Goal: Ask a question

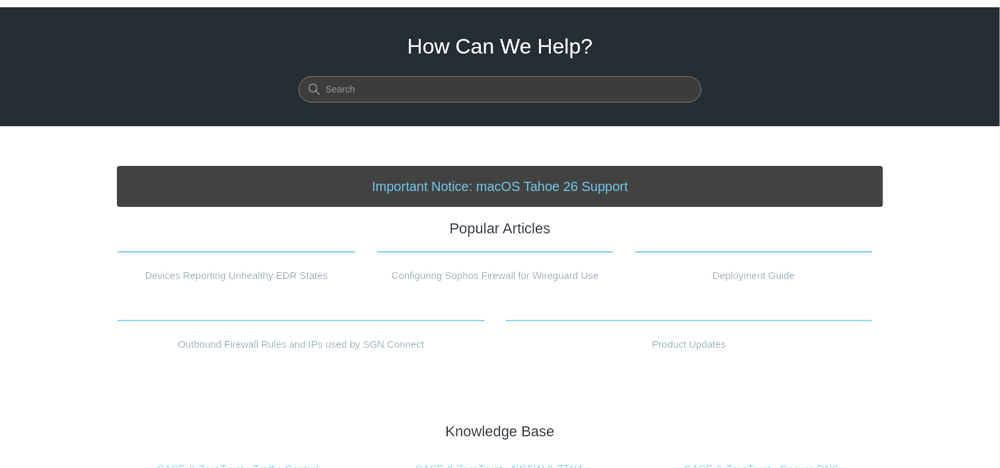
scroll to position [40, 0]
click at [583, 86] on input "Search" at bounding box center [500, 90] width 403 height 26
type input "elastic"
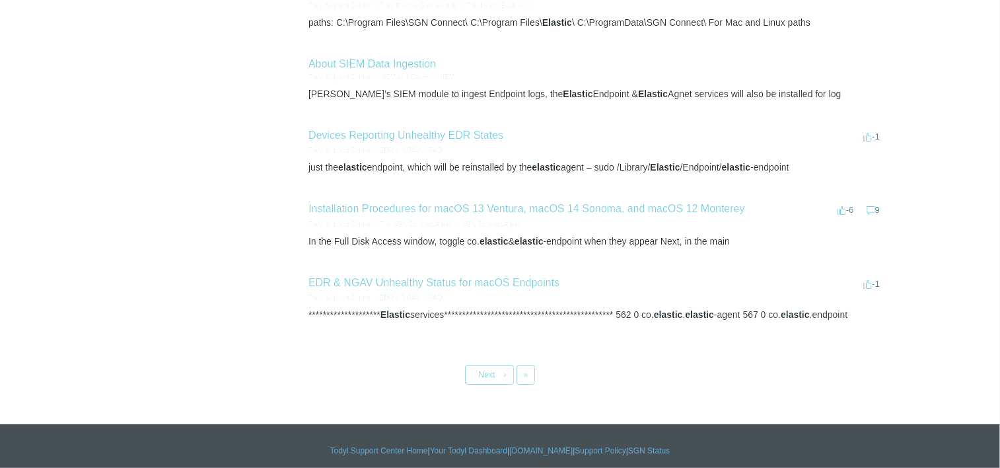
scroll to position [560, 0]
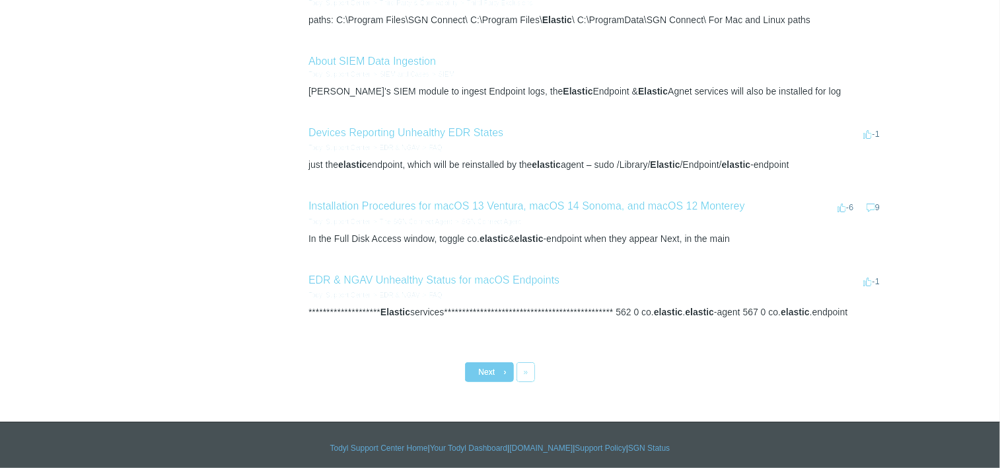
click at [500, 366] on link "Next ›" at bounding box center [489, 372] width 49 height 20
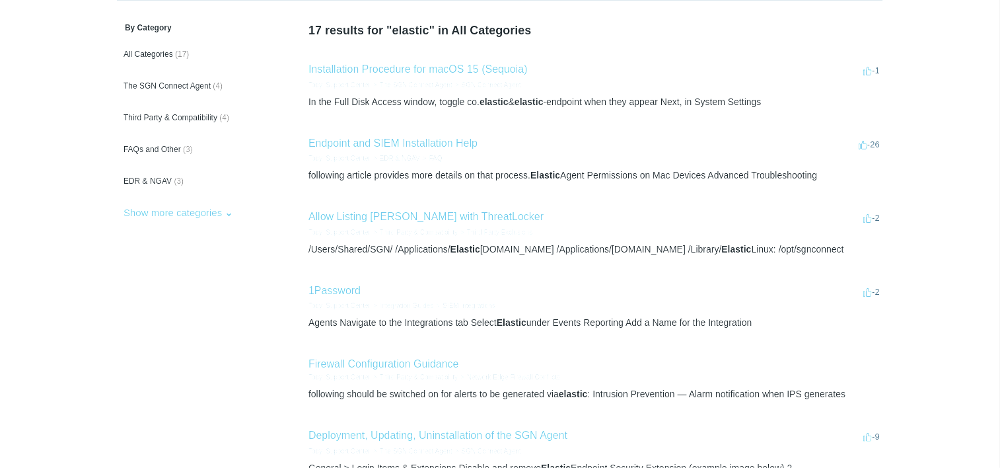
scroll to position [100, 0]
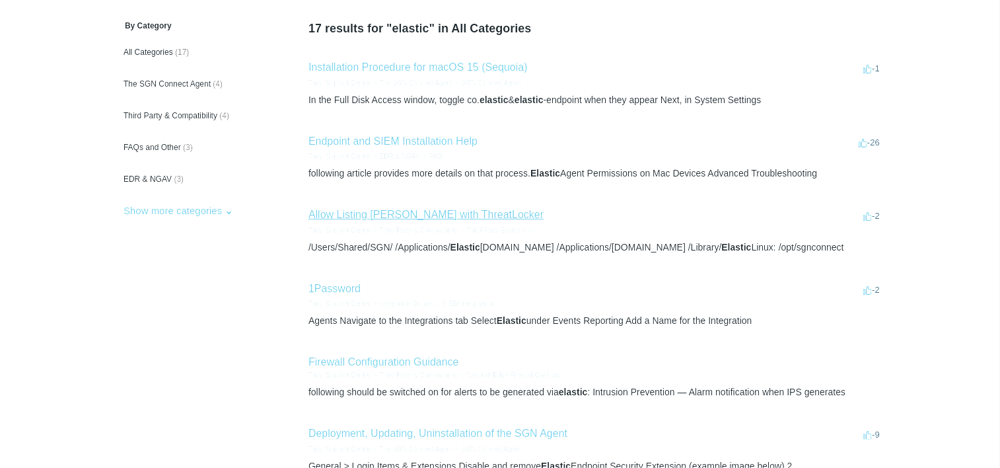
click at [445, 217] on link "Allow Listing Todyl with ThreatLocker" at bounding box center [426, 214] width 235 height 11
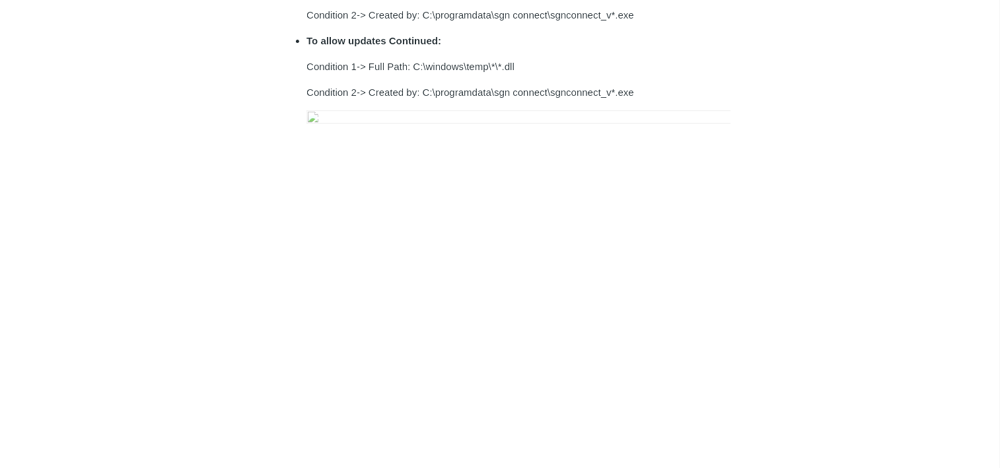
scroll to position [663, 0]
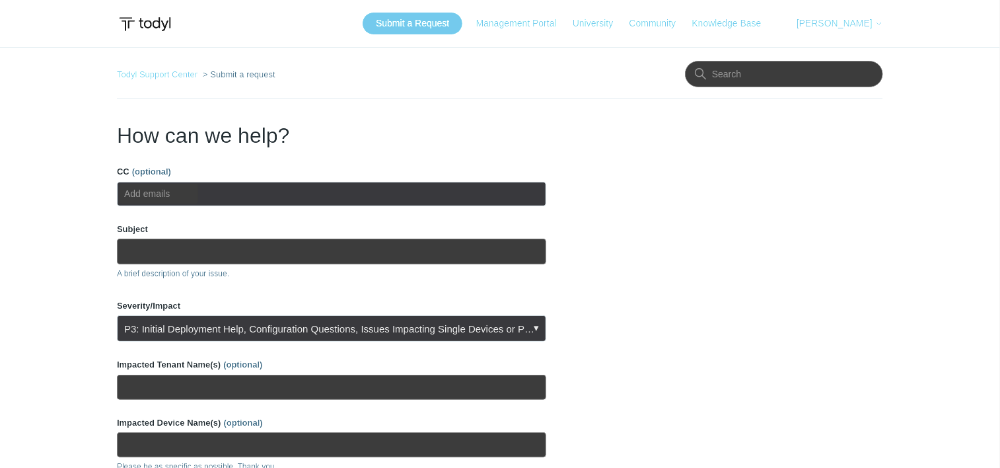
click at [251, 196] on ul "Add emails" at bounding box center [332, 194] width 430 height 24
type input "[PERSON_NAME][EMAIL_ADDRESS][PERSON_NAME][DOMAIN_NAME]"
click at [249, 242] on input "Subject" at bounding box center [332, 251] width 430 height 25
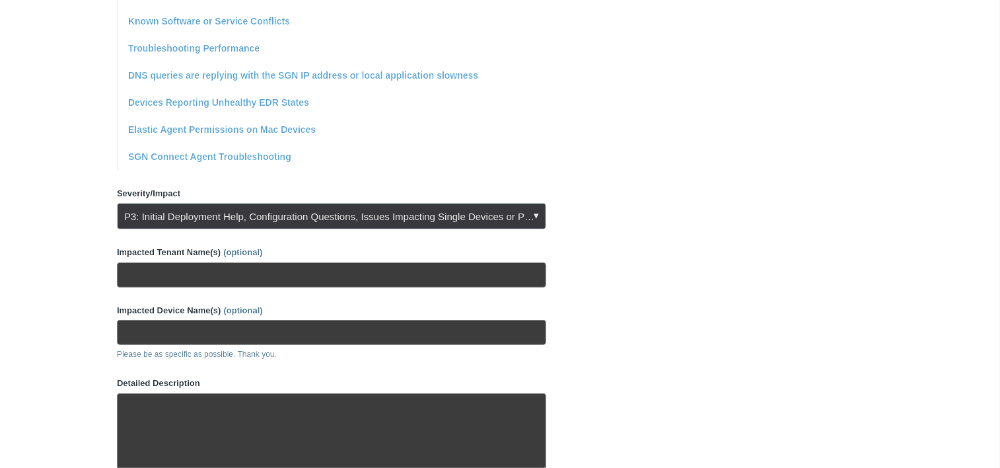
scroll to position [433, 0]
type input "Threatlocker and Elastic Issues"
drag, startPoint x: 371, startPoint y: 287, endPoint x: 367, endPoint y: 274, distance: 13.8
click at [367, 274] on form "CC (optional) [PERSON_NAME][EMAIL_ADDRESS][PERSON_NAME][DOMAIN_NAME] Subject Th…" at bounding box center [332, 166] width 430 height 868
click at [367, 274] on input "Impacted Tenant Name(s) (optional)" at bounding box center [332, 274] width 430 height 25
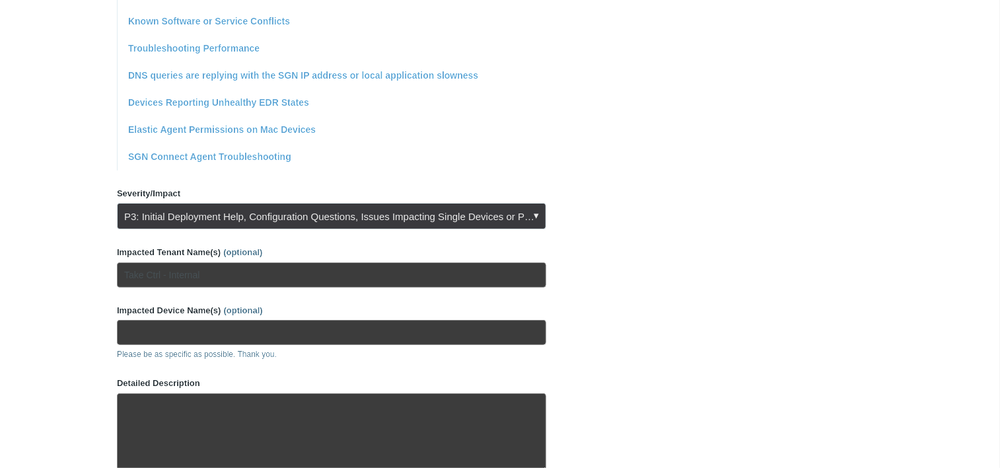
type input "Take Ctrl - Internal"
click at [360, 326] on input "Impacted Device Name(s) (optional)" at bounding box center [332, 332] width 430 height 25
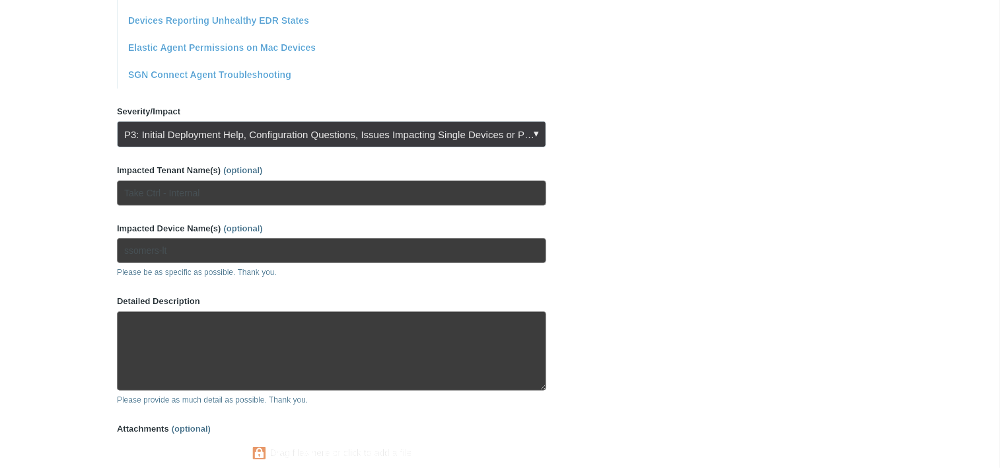
scroll to position [523, 0]
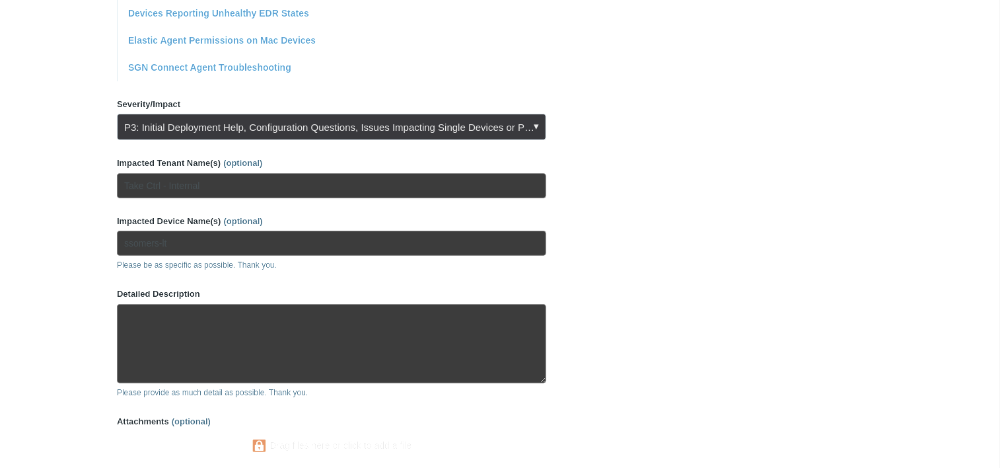
type input "ssomers-lt"
click at [374, 351] on textarea "Detailed Description" at bounding box center [332, 343] width 430 height 79
click at [322, 327] on textarea "We are seeing CPU spiking and device freezing on ssomers-lt after installing Th…" at bounding box center [332, 343] width 430 height 79
paste textarea "some tamper logs from Elastic endpoint and want to make sure it is not causing …"
click at [392, 342] on textarea "We are seeing CPU spiking and device freezing on ssomers-lt after installing Th…" at bounding box center [332, 343] width 430 height 79
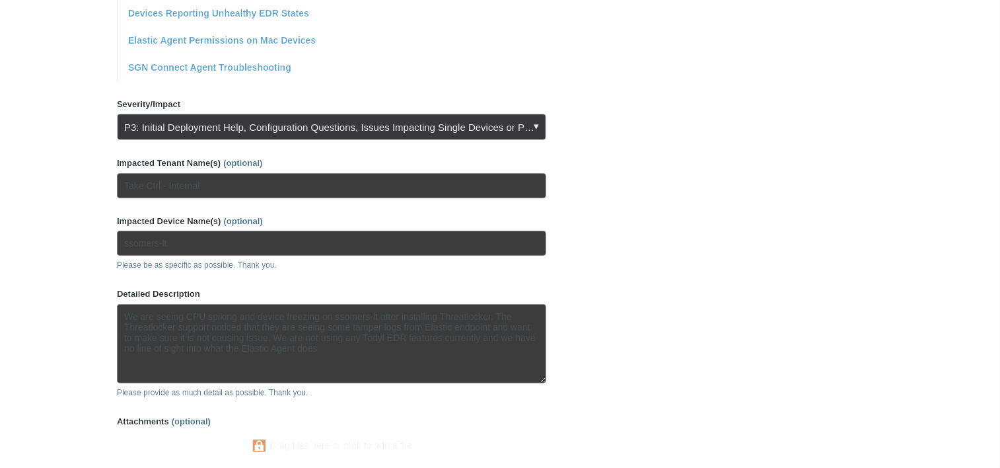
click at [413, 357] on textarea "We are seeing CPU spiking and device freezing on ssomers-lt after installing Th…" at bounding box center [332, 343] width 430 height 79
click at [402, 354] on textarea "We are seeing CPU spiking and device freezing on ssomers-lt after installing Th…" at bounding box center [332, 343] width 430 height 79
click at [400, 346] on textarea "We are seeing CPU spiking and device freezing on ssomers-lt after installing Th…" at bounding box center [332, 343] width 430 height 79
paste textarea "[URL][DOMAIN_NAME][DOMAIN_NAME][DOMAIN_NAME]"
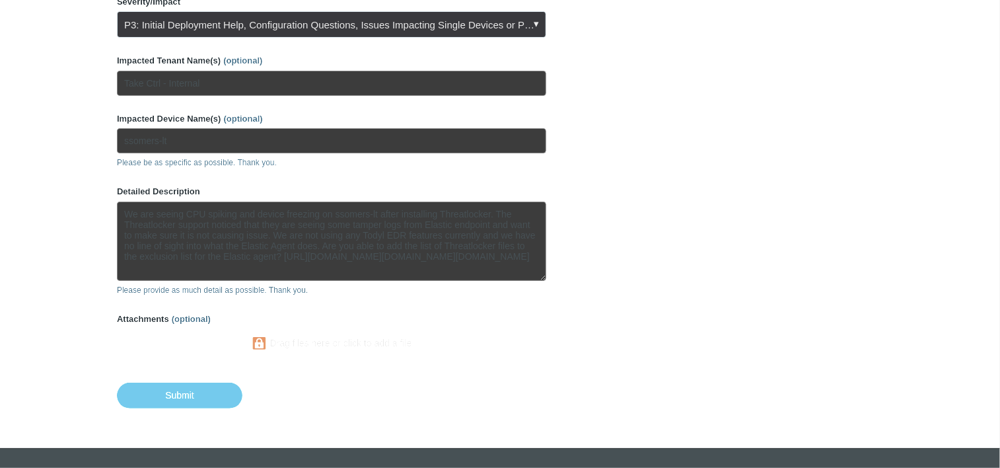
scroll to position [0, 0]
click at [242, 210] on textarea "We are seeing CPU spiking and device freezing on ssomers-lt after installing Th…" at bounding box center [332, 241] width 430 height 79
click at [530, 217] on textarea "We are seeing CPU spiking to 100% and device freezing on ssomers-lt after insta…" at bounding box center [332, 241] width 430 height 79
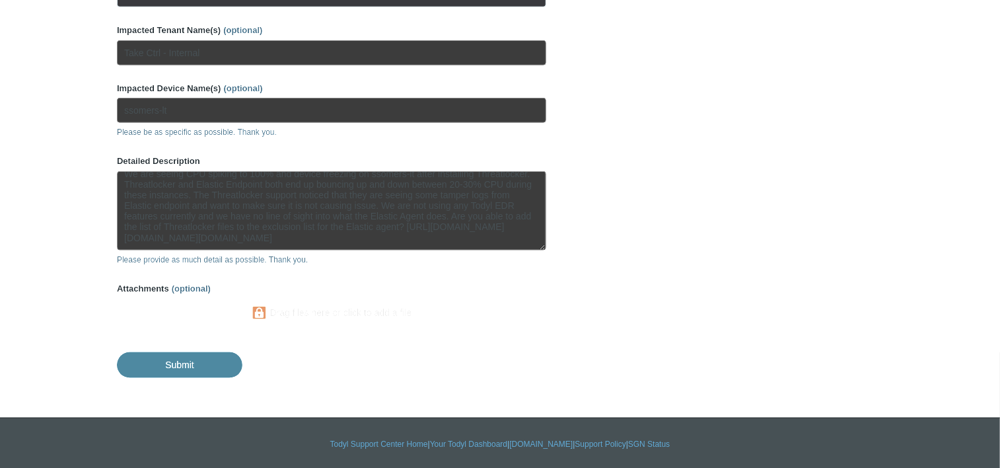
type textarea "We are seeing CPU spiking to 100% and device freezing on ssomers-lt after insta…"
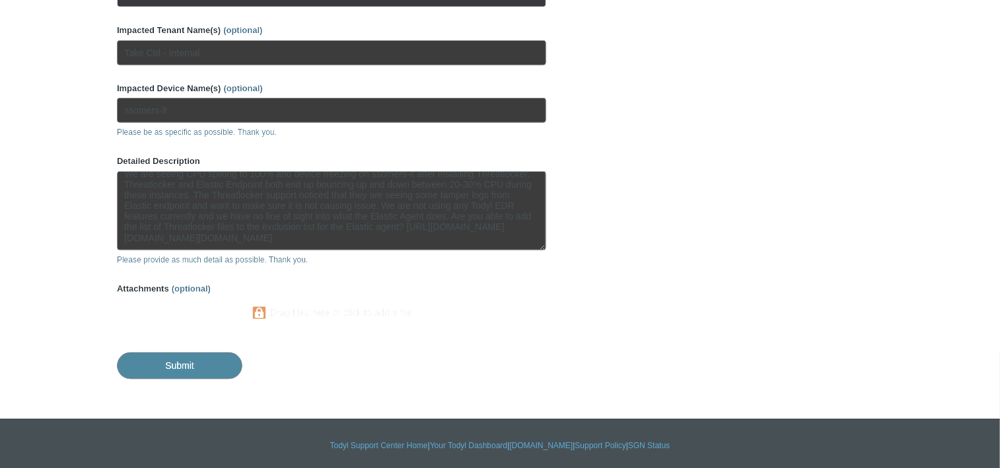
click at [213, 363] on input "Submit" at bounding box center [180, 365] width 126 height 26
